Goal: Navigation & Orientation: Find specific page/section

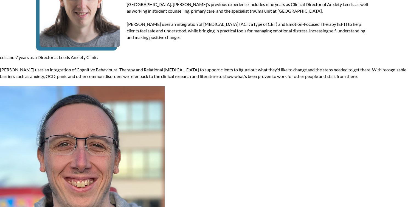
scroll to position [182, 0]
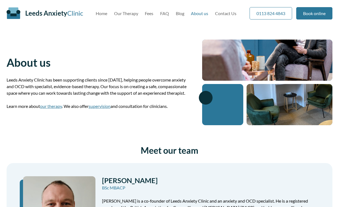
click at [175, 13] on nav "Home Our Therapy Fees FAQ Blog About us Contact Us" at bounding box center [166, 13] width 141 height 5
click at [181, 13] on link "Blog" at bounding box center [180, 13] width 9 height 5
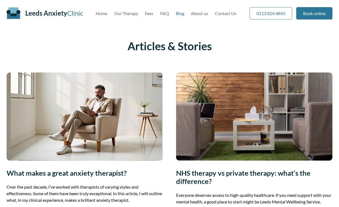
click at [200, 13] on link "About us" at bounding box center [199, 13] width 17 height 5
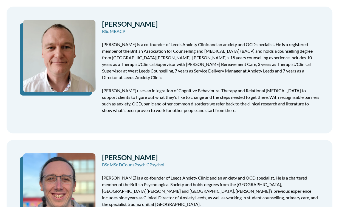
scroll to position [435, 0]
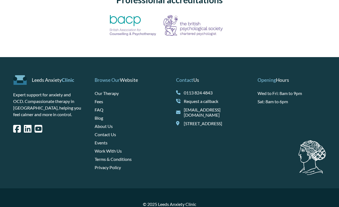
click at [102, 140] on link "Events" at bounding box center [101, 142] width 13 height 5
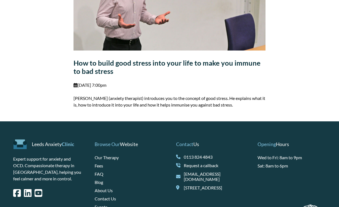
scroll to position [730, 0]
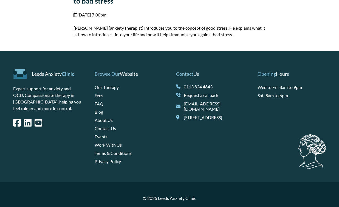
click at [103, 117] on link "About Us" at bounding box center [104, 119] width 18 height 5
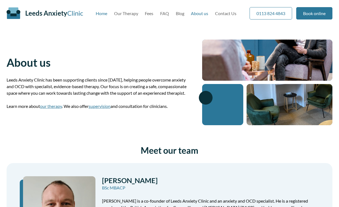
click at [103, 11] on link "Home" at bounding box center [102, 13] width 12 height 5
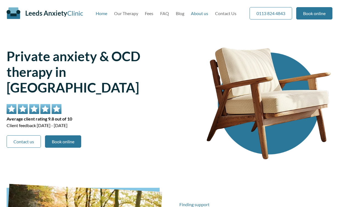
click at [199, 14] on link "About us" at bounding box center [199, 13] width 17 height 5
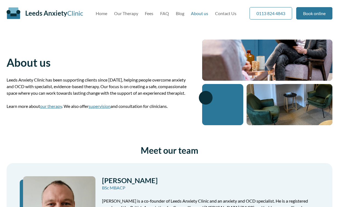
click at [49, 15] on span "Leeds Anxiety" at bounding box center [46, 13] width 42 height 8
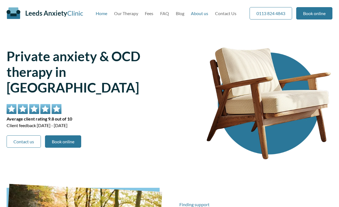
click at [202, 12] on link "About us" at bounding box center [199, 13] width 17 height 5
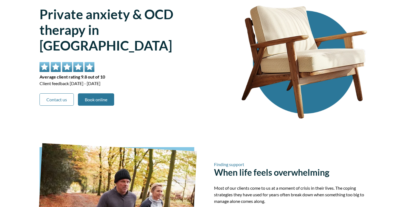
scroll to position [44, 0]
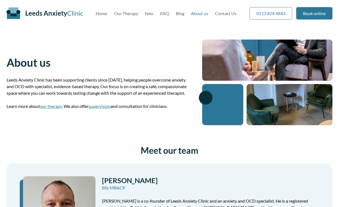
click at [198, 14] on link "About us" at bounding box center [199, 13] width 17 height 5
click at [74, 16] on link "Leeds Anxiety Clinic" at bounding box center [54, 13] width 58 height 8
